Goal: Task Accomplishment & Management: Manage account settings

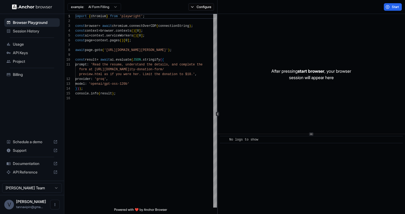
click at [18, 73] on span "Billing" at bounding box center [35, 74] width 45 height 5
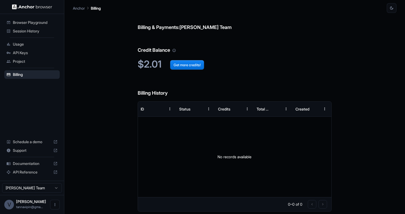
click at [21, 46] on span "Usage" at bounding box center [35, 44] width 45 height 5
